Goal: Check status: Check status

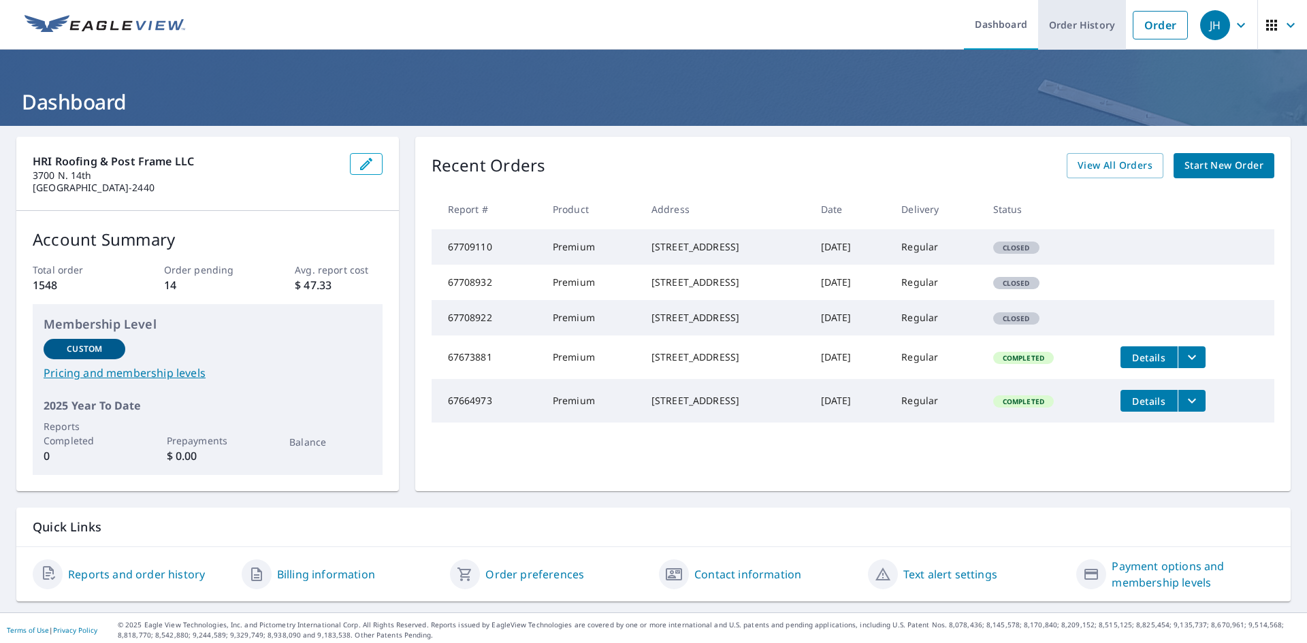
click at [1064, 27] on link "Order History" at bounding box center [1082, 25] width 88 height 50
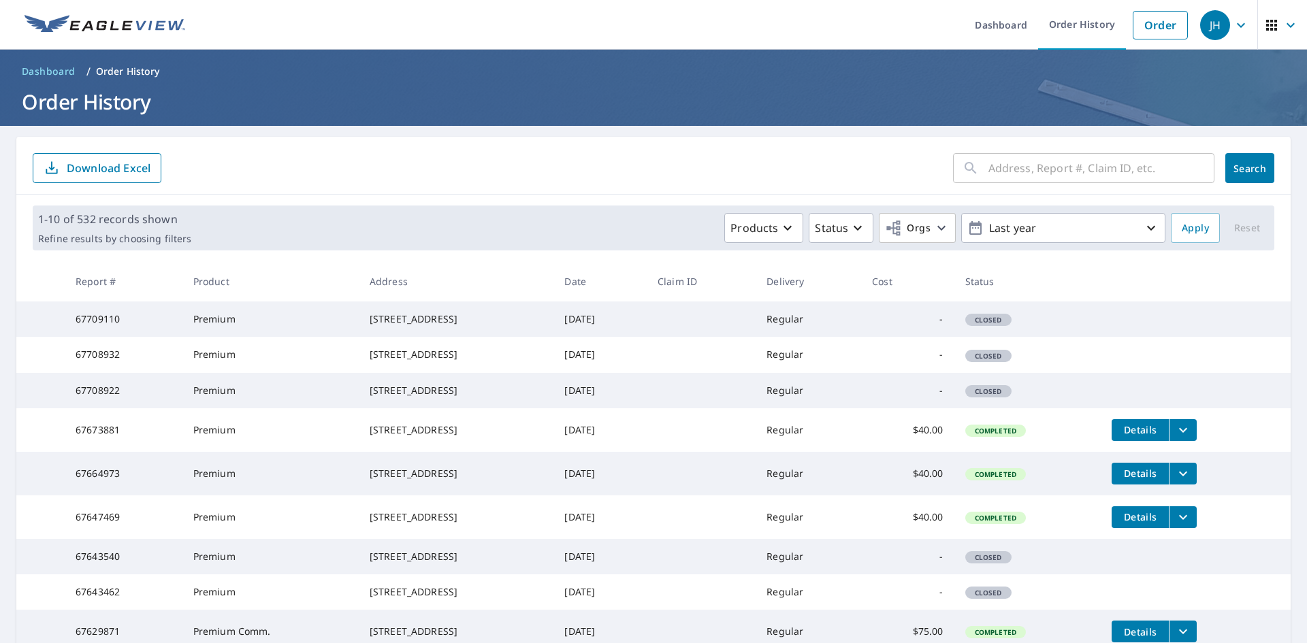
click at [1061, 176] on input "text" at bounding box center [1101, 168] width 226 height 38
type input "8"
type input "imo rd"
click button "Search" at bounding box center [1249, 168] width 49 height 30
